Goal: Go to known website: Access a specific website the user already knows

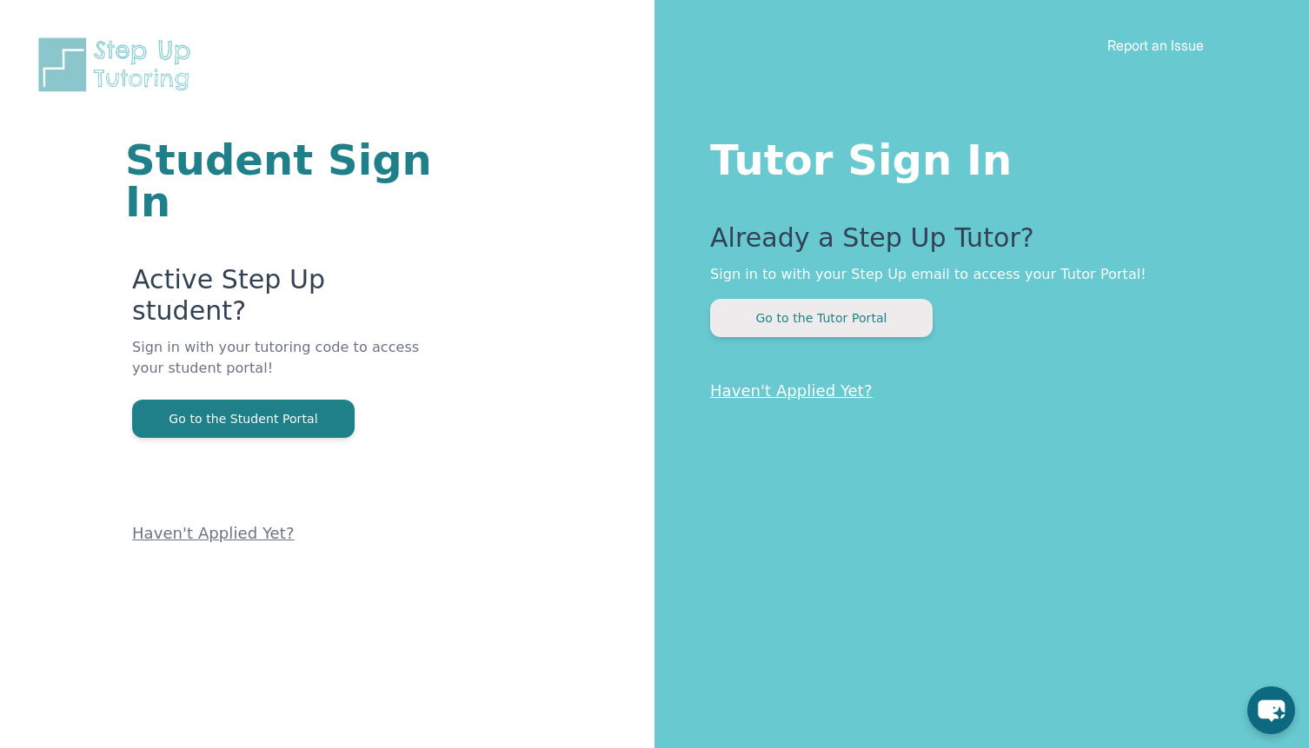
click at [776, 317] on button "Go to the Tutor Portal" at bounding box center [821, 318] width 223 height 38
